Goal: Task Accomplishment & Management: Use online tool/utility

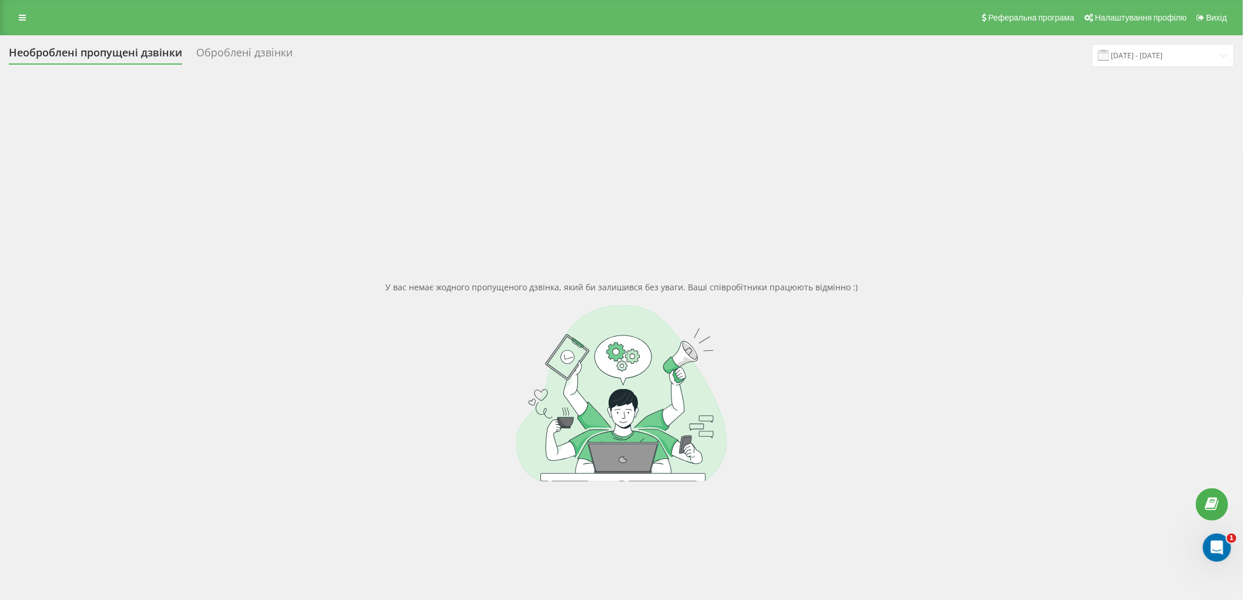
click at [86, 50] on font "Необроблені пропущені дзвінки" at bounding box center [95, 52] width 173 height 14
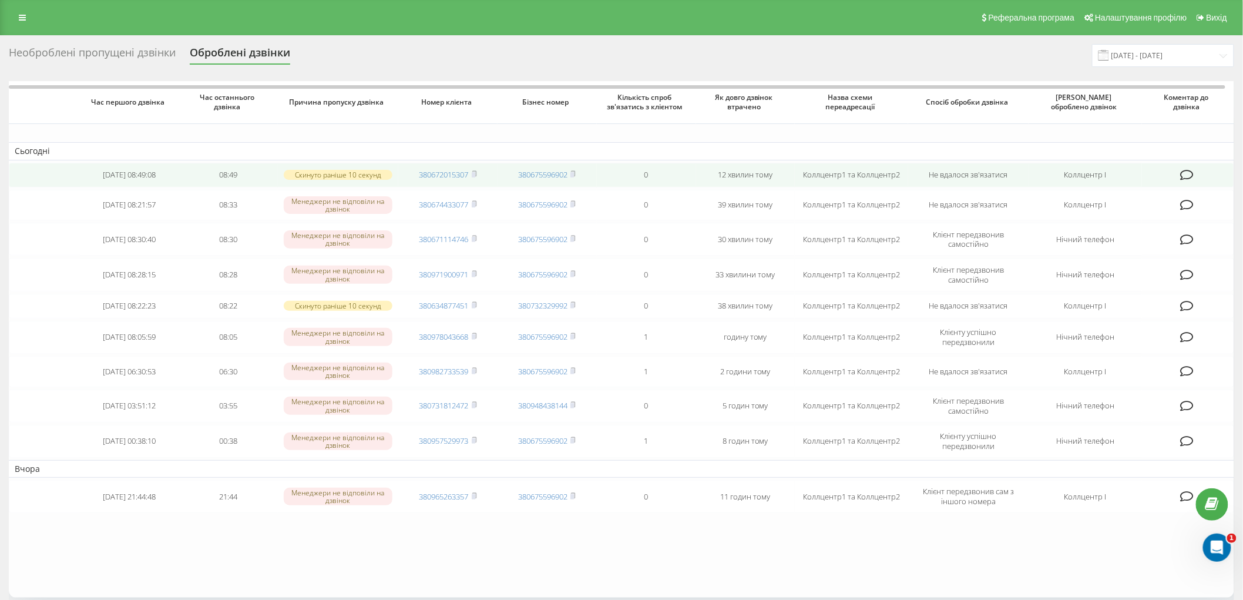
click at [1189, 171] on icon at bounding box center [1187, 175] width 14 height 12
drag, startPoint x: 1026, startPoint y: 175, endPoint x: 898, endPoint y: 163, distance: 129.2
click at [898, 163] on td "Коллцентр1 та Коллцентр2" at bounding box center [851, 175] width 113 height 25
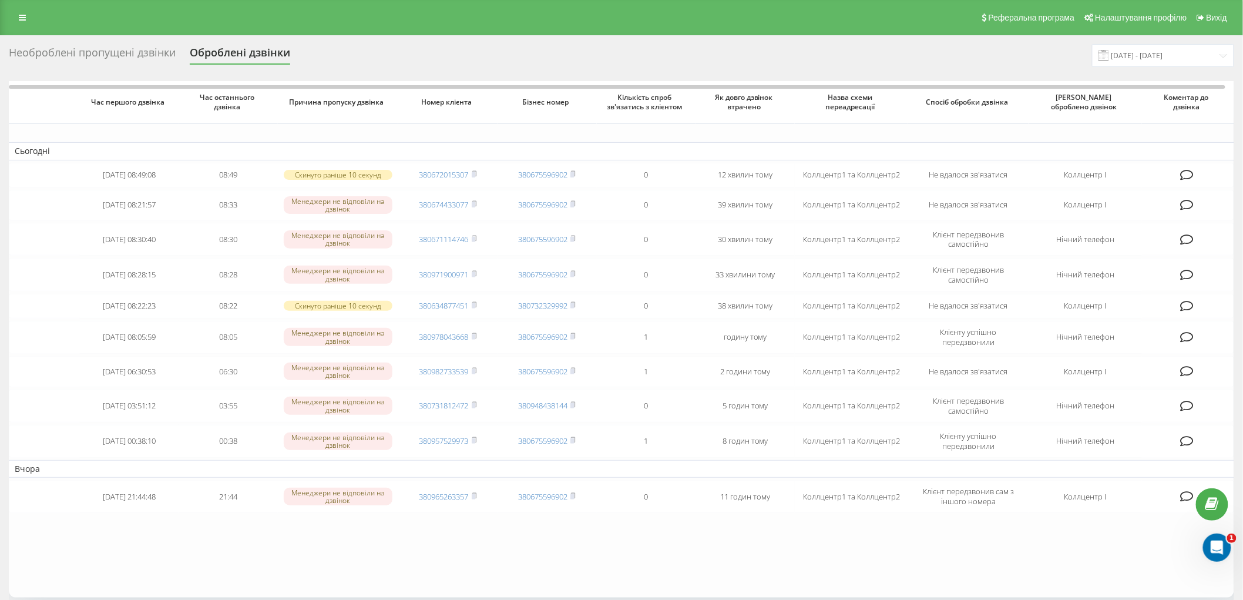
click at [94, 55] on div "Необроблені пропущені дзвінки" at bounding box center [92, 55] width 167 height 18
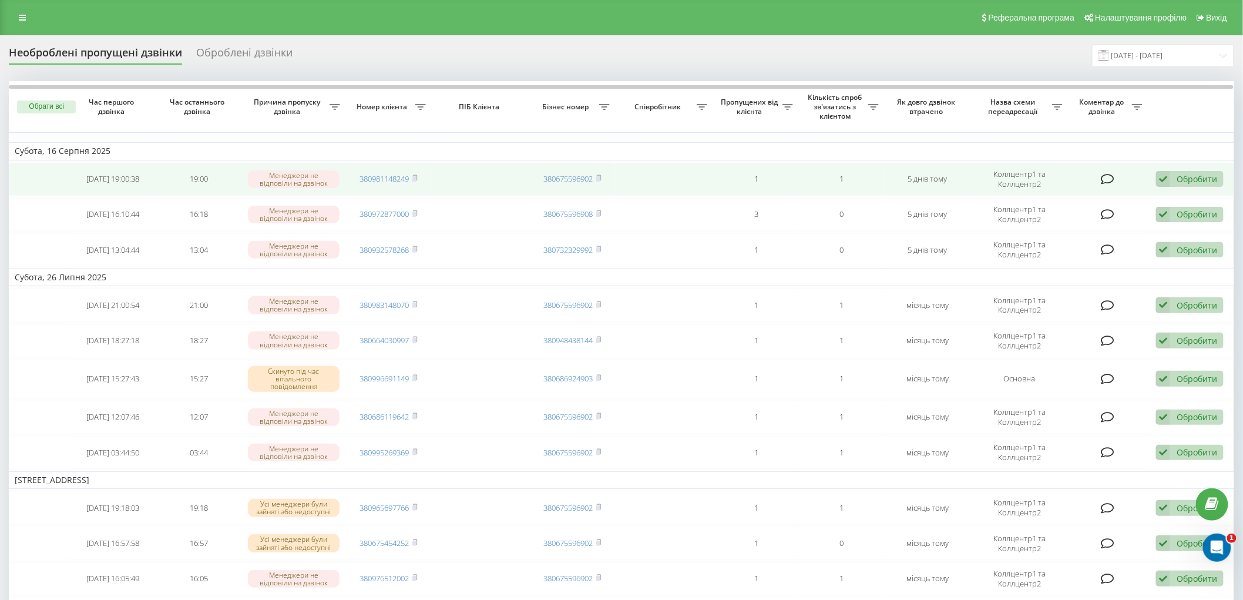
click at [1176, 179] on div "Обробити Не вдалося зв'язатися Зв'язався з клієнтом за допомогою іншого каналу …" at bounding box center [1190, 179] width 68 height 16
click at [1135, 196] on div "Не вдалося зв'язатися" at bounding box center [1113, 197] width 220 height 21
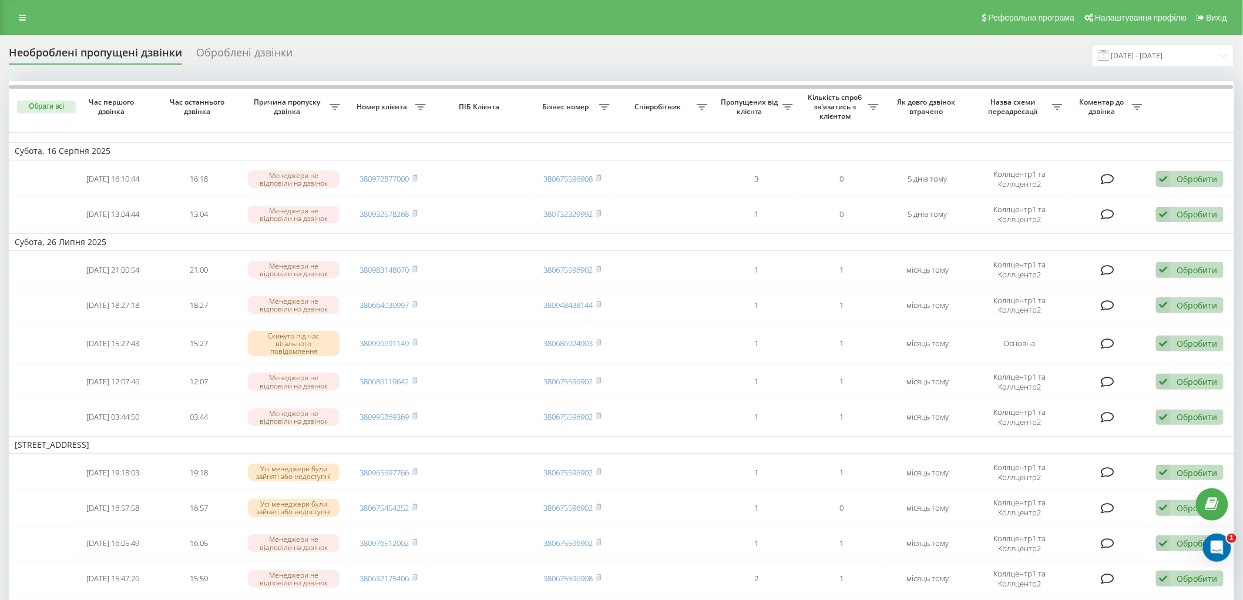
click at [87, 60] on div "Необроблені пропущені дзвінки" at bounding box center [95, 55] width 173 height 18
